Goal: Find specific page/section: Find specific page/section

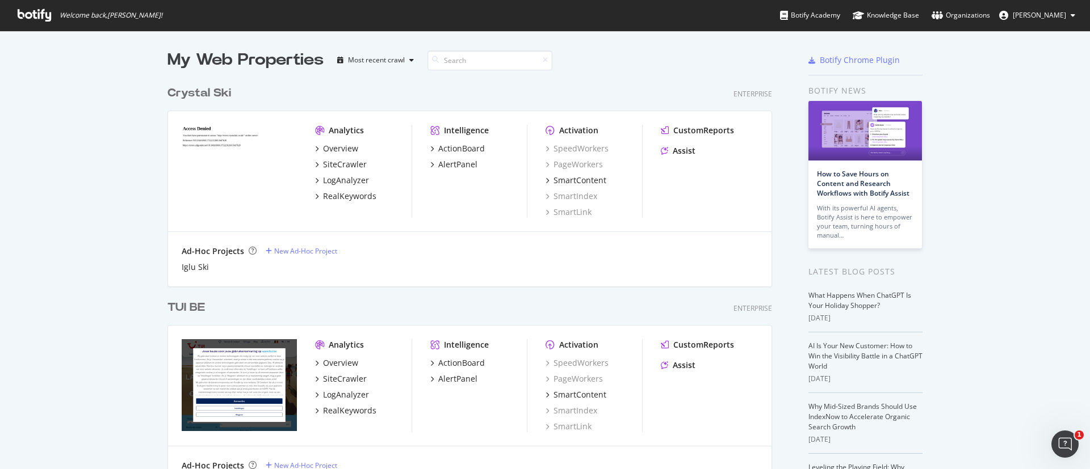
scroll to position [3290, 600]
